Goal: Information Seeking & Learning: Learn about a topic

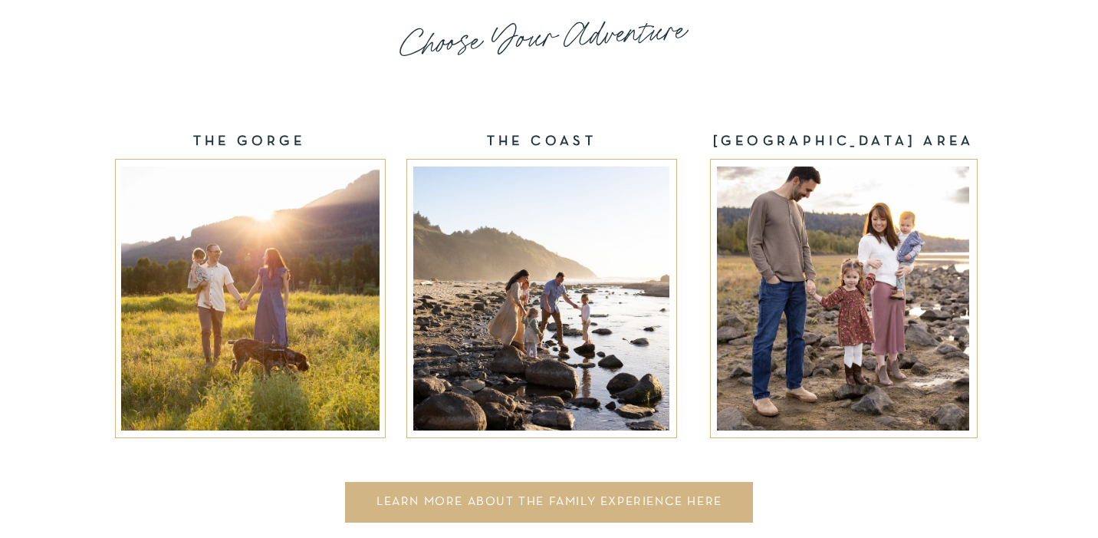
scroll to position [2553, 0]
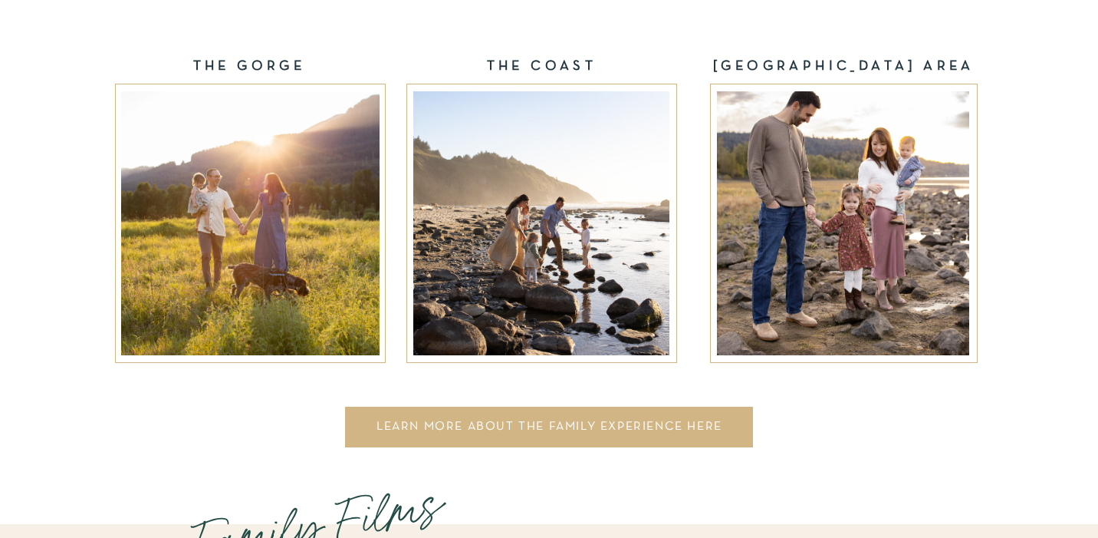
click at [245, 286] on div at bounding box center [250, 223] width 258 height 264
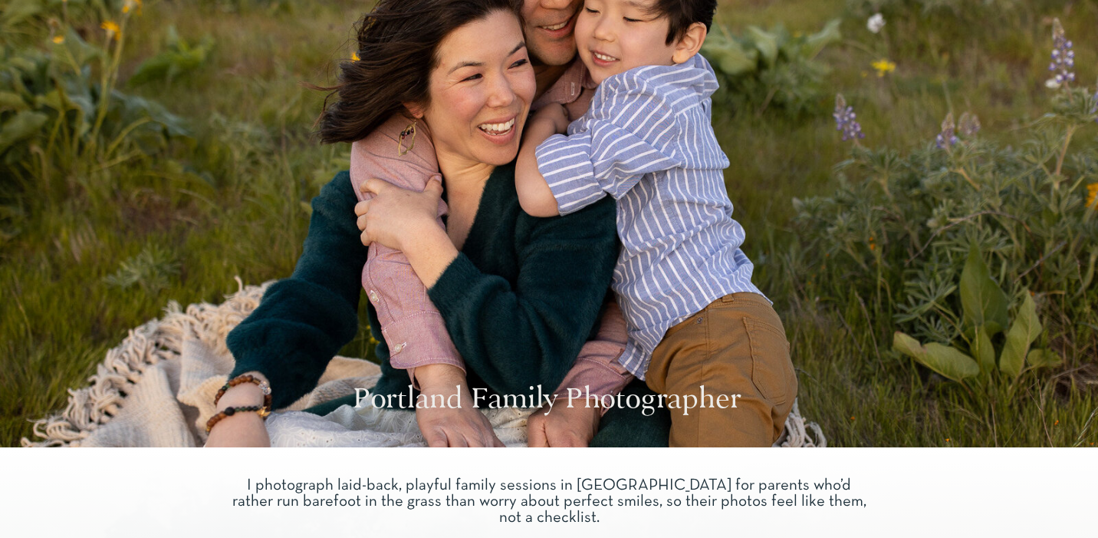
scroll to position [0, 0]
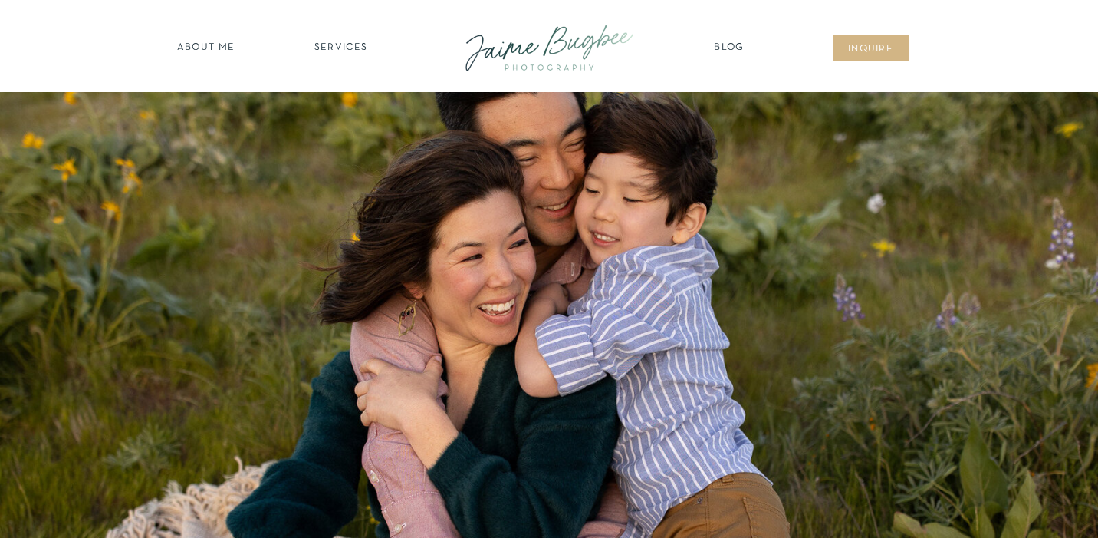
click at [215, 48] on nav "about ME" at bounding box center [206, 48] width 67 height 15
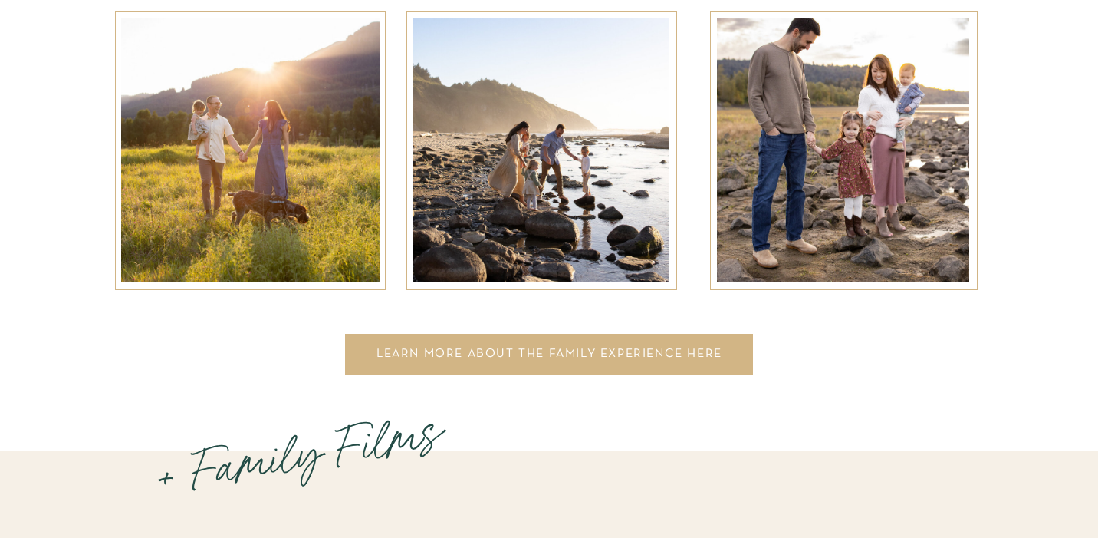
scroll to position [2628, 0]
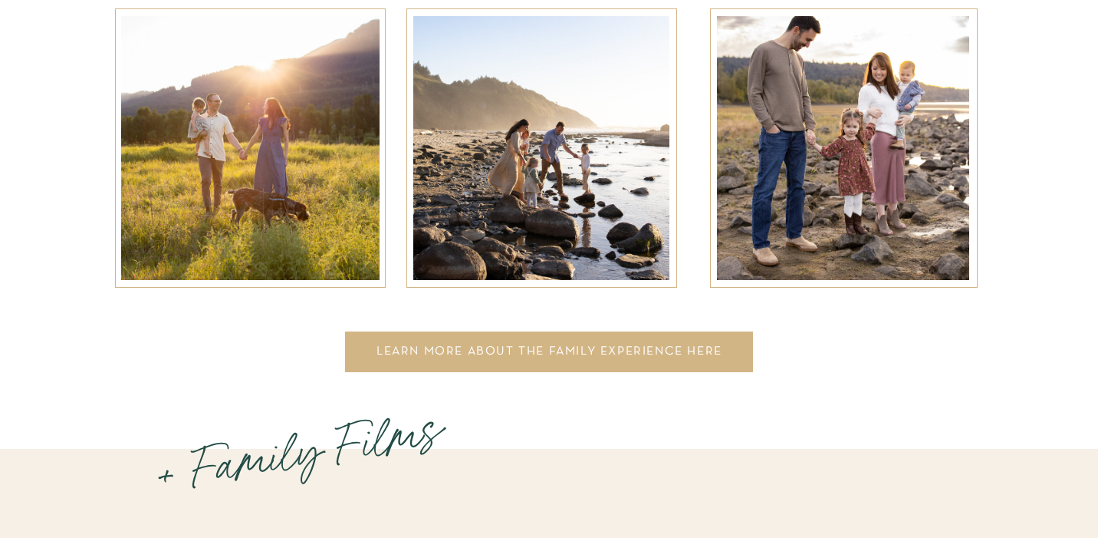
click at [521, 356] on div "LEARN MORE ABOUT THE FAMILY EXPERIENCE HERE" at bounding box center [549, 354] width 390 height 18
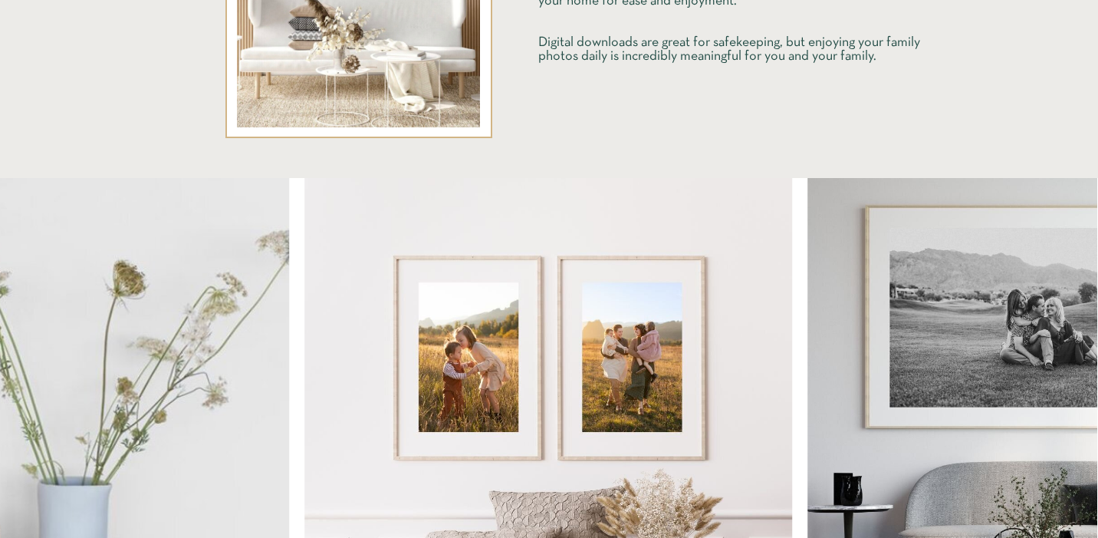
scroll to position [3804, 0]
